Goal: Task Accomplishment & Management: Use online tool/utility

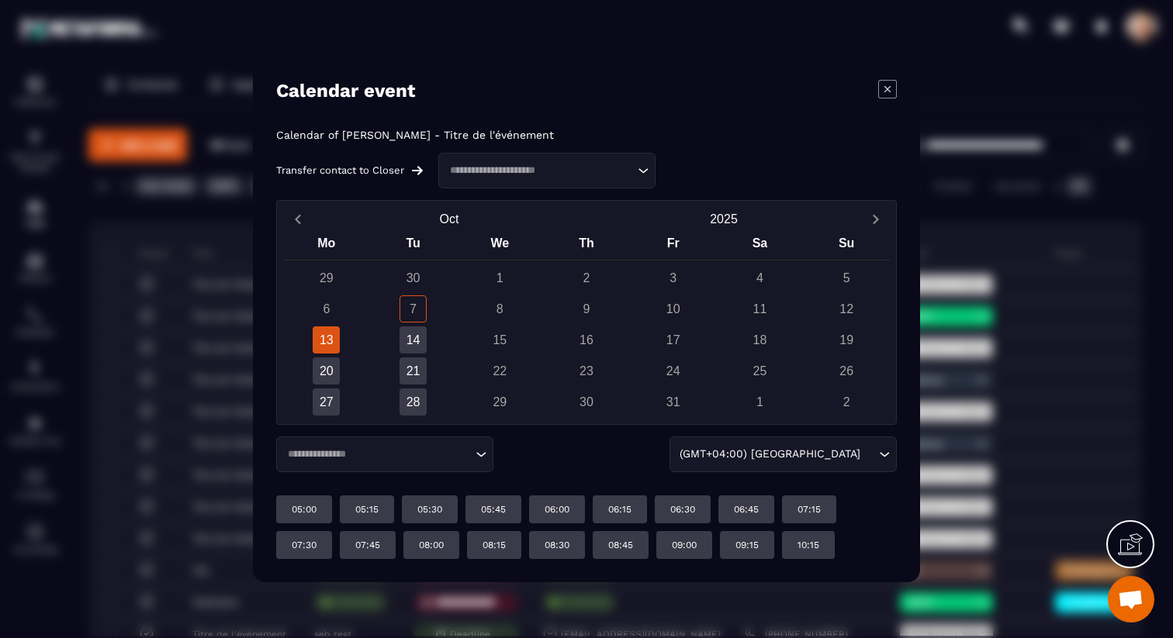
click at [557, 176] on input "Search for option" at bounding box center [538, 170] width 189 height 16
click at [548, 202] on p "Titre de l'événement" at bounding box center [548, 207] width 185 height 16
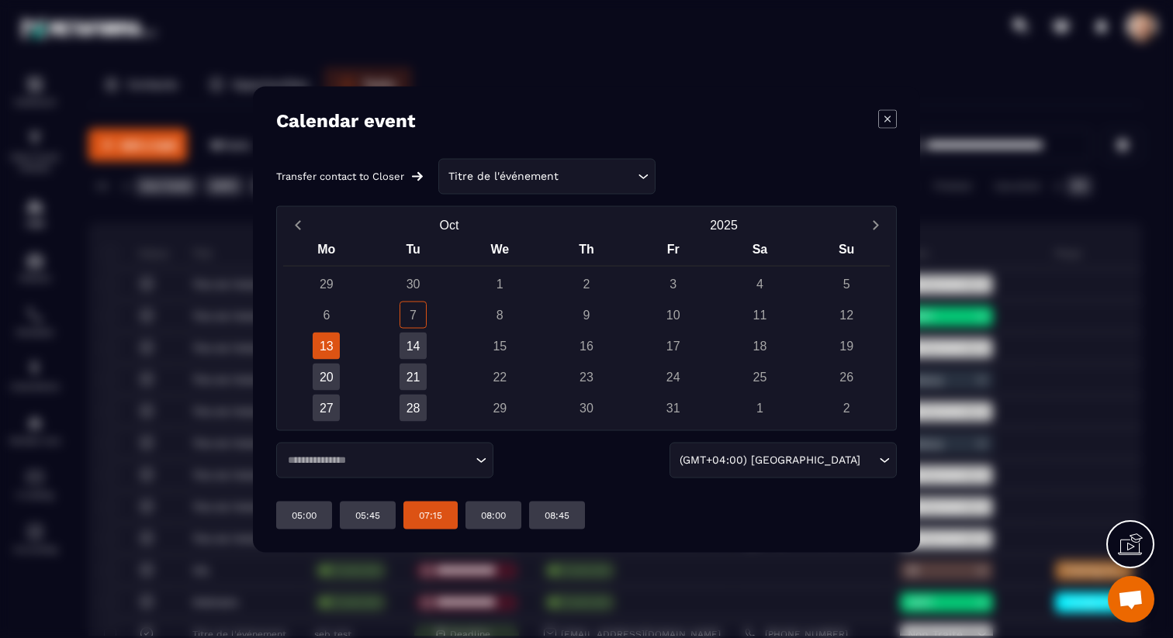
click at [431, 519] on p "07:15" at bounding box center [430, 515] width 23 height 12
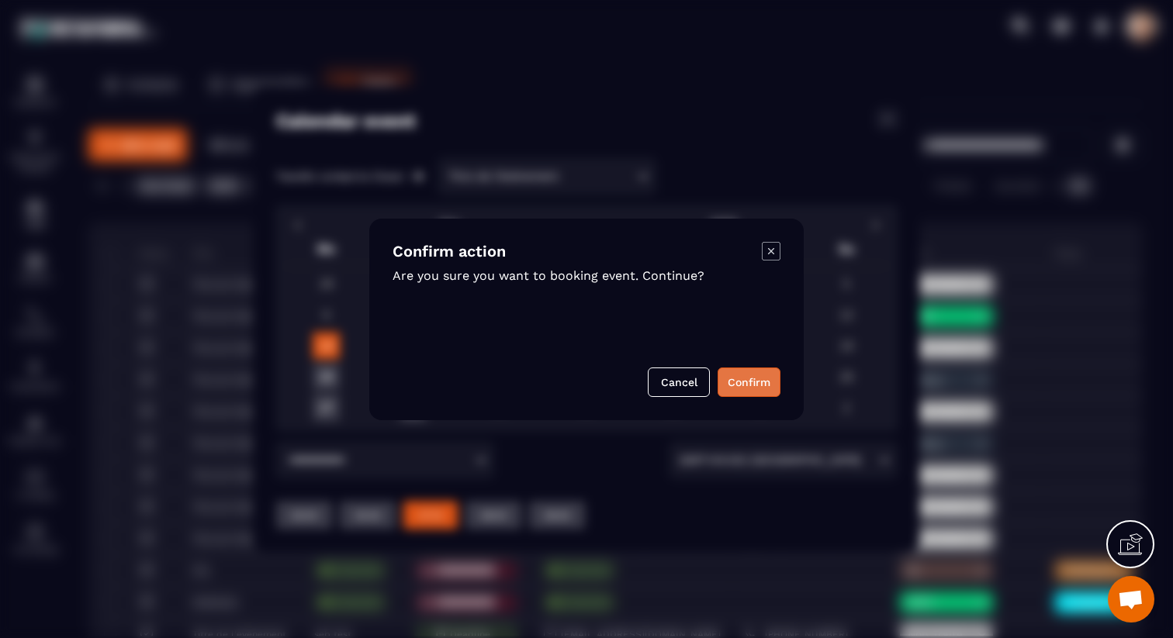
click at [740, 385] on button "Confirm" at bounding box center [748, 382] width 63 height 29
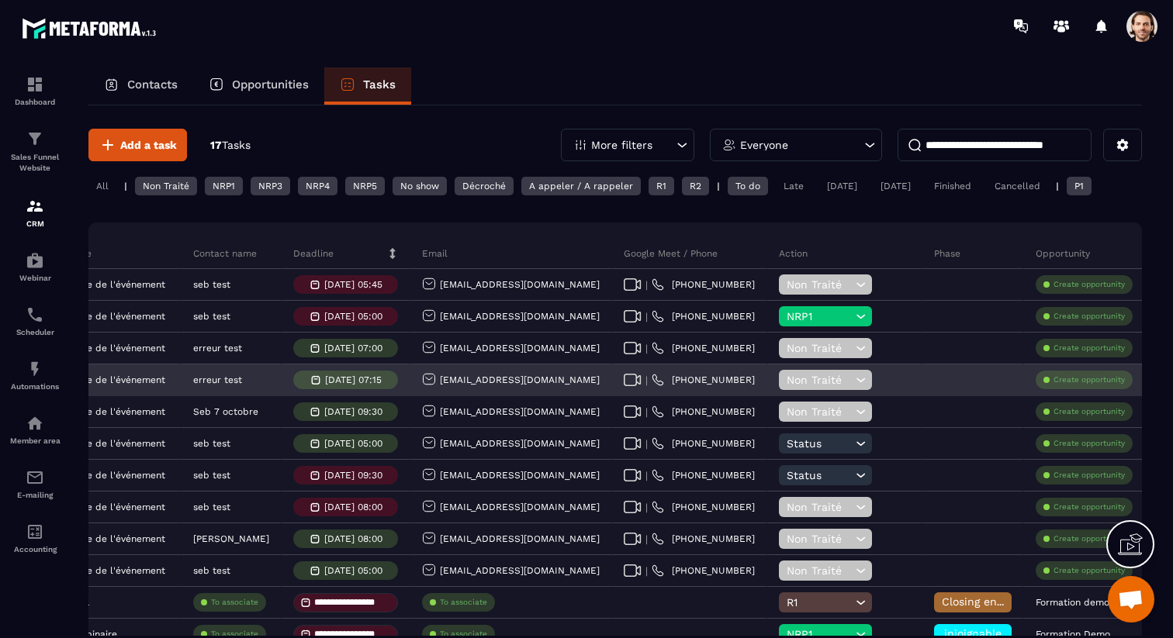
scroll to position [0, 84]
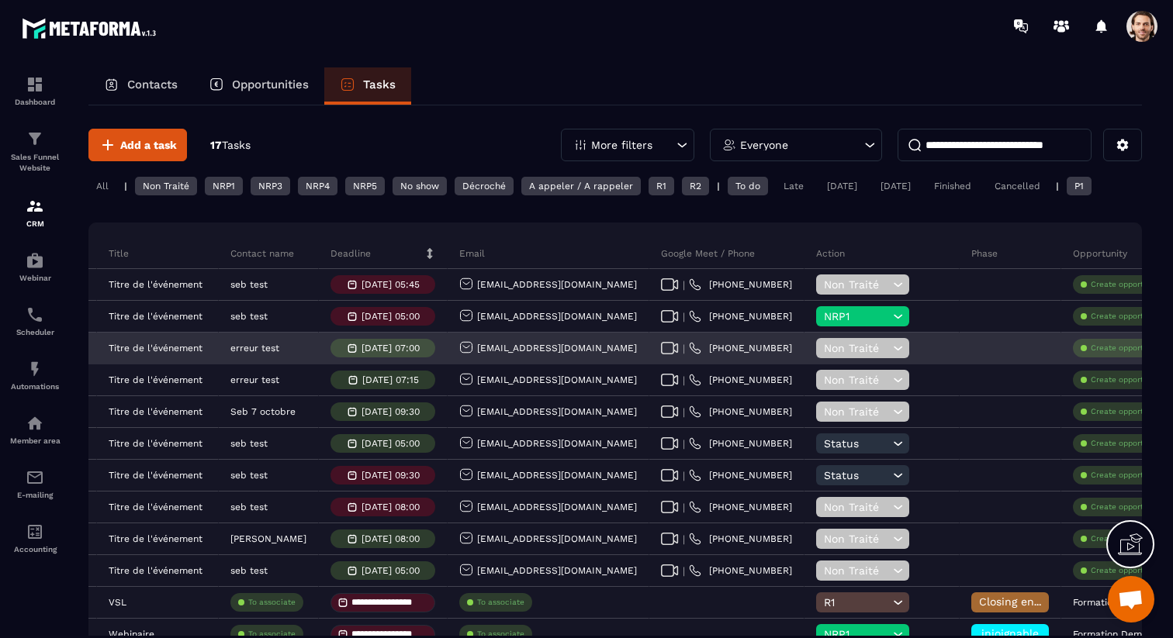
click at [406, 348] on p "[DATE] 07:00" at bounding box center [390, 348] width 58 height 11
